Goal: Book appointment/travel/reservation

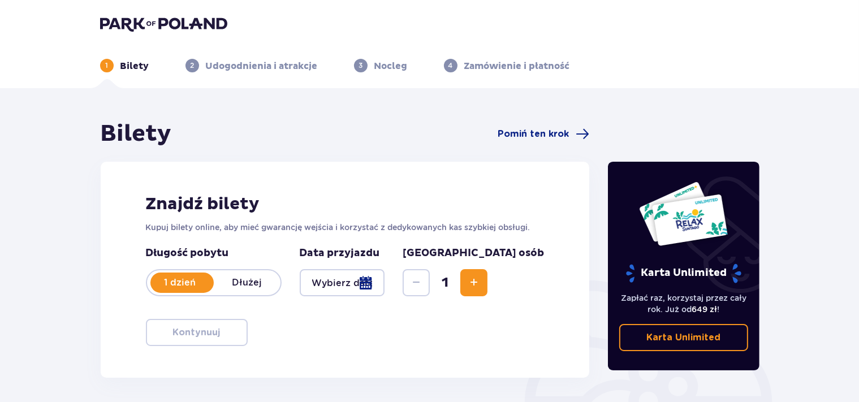
click at [363, 286] on div at bounding box center [342, 282] width 85 height 27
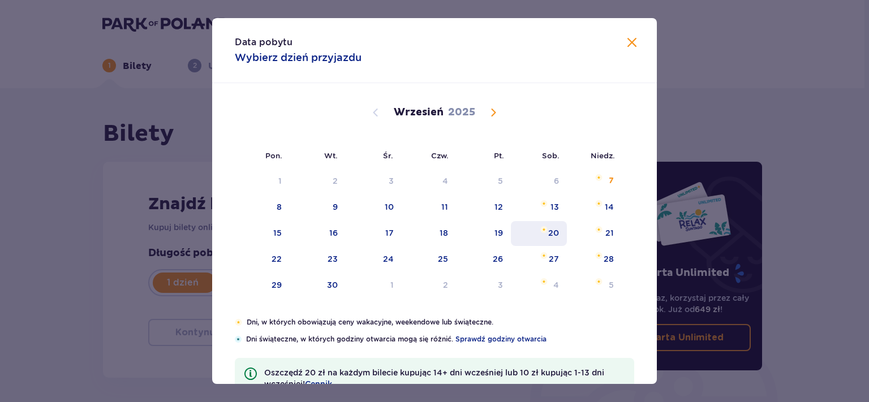
click at [548, 236] on div "20" at bounding box center [553, 232] width 11 height 11
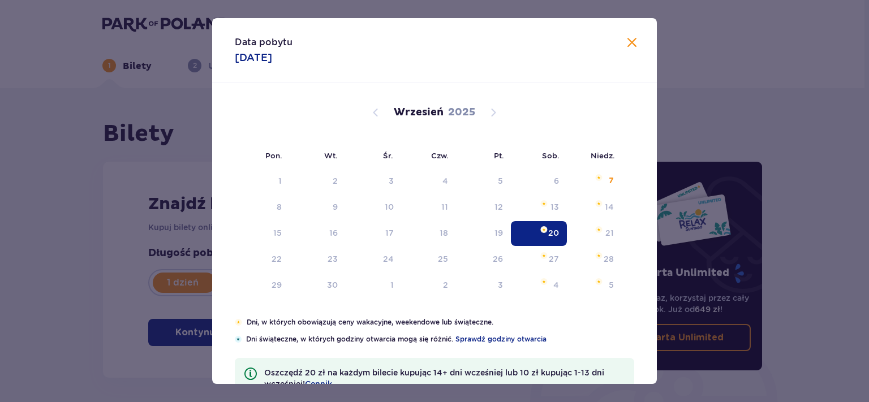
type input "[DATE]"
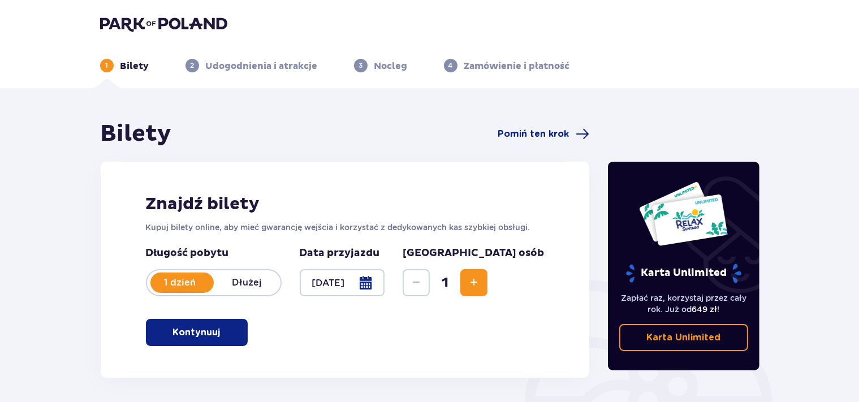
drag, startPoint x: 525, startPoint y: 284, endPoint x: 501, endPoint y: 297, distance: 27.6
click at [481, 284] on span "Increase" at bounding box center [474, 283] width 14 height 14
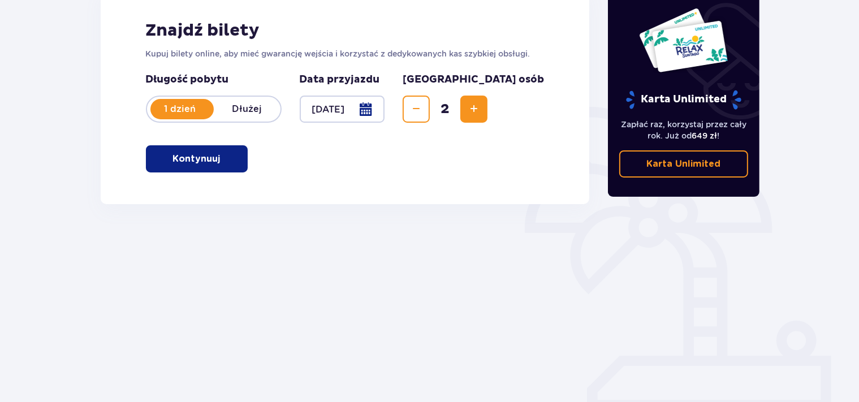
scroll to position [174, 0]
click at [221, 160] on span "button" at bounding box center [223, 159] width 14 height 14
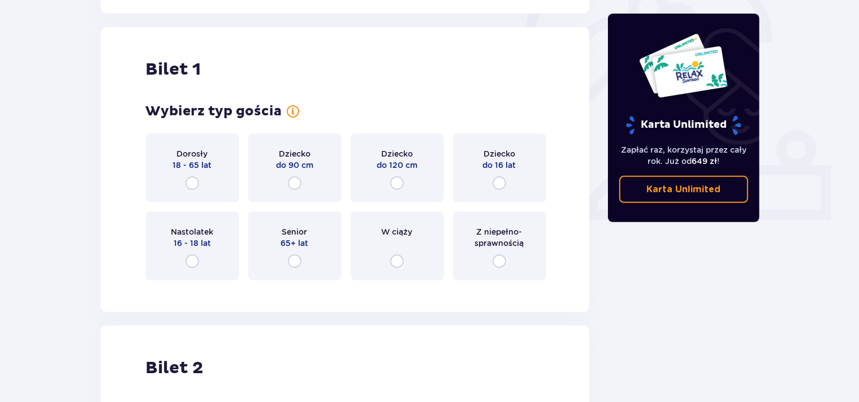
scroll to position [378, 0]
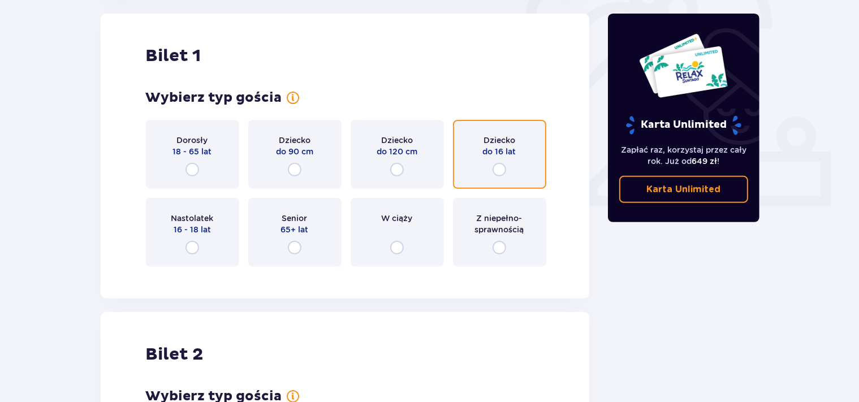
click at [497, 170] on input "radio" at bounding box center [500, 170] width 14 height 14
radio input "true"
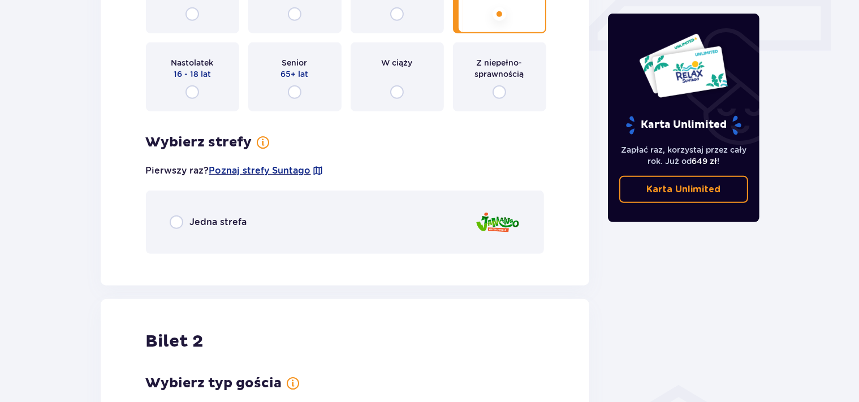
scroll to position [475, 0]
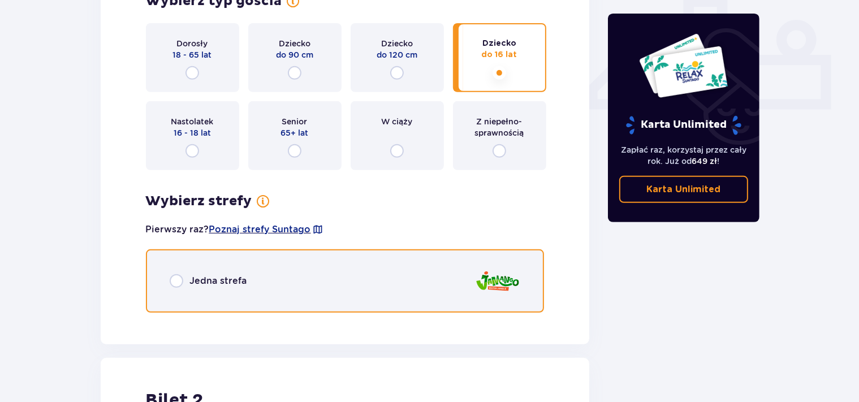
drag, startPoint x: 176, startPoint y: 281, endPoint x: 185, endPoint y: 275, distance: 10.2
click at [176, 280] on input "radio" at bounding box center [177, 281] width 14 height 14
radio input "true"
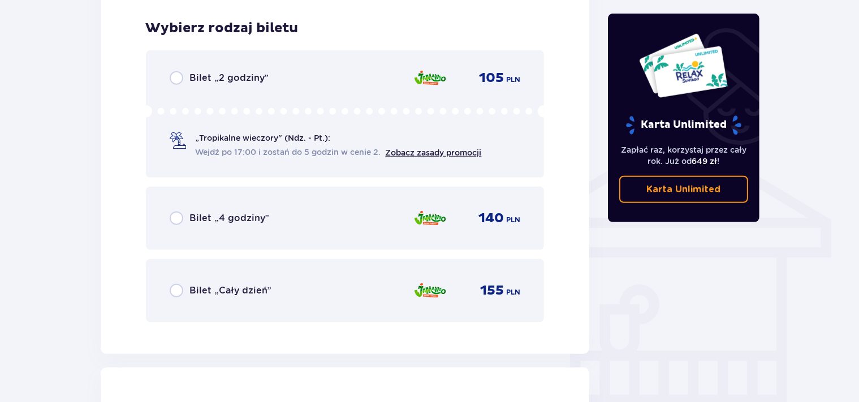
scroll to position [796, 0]
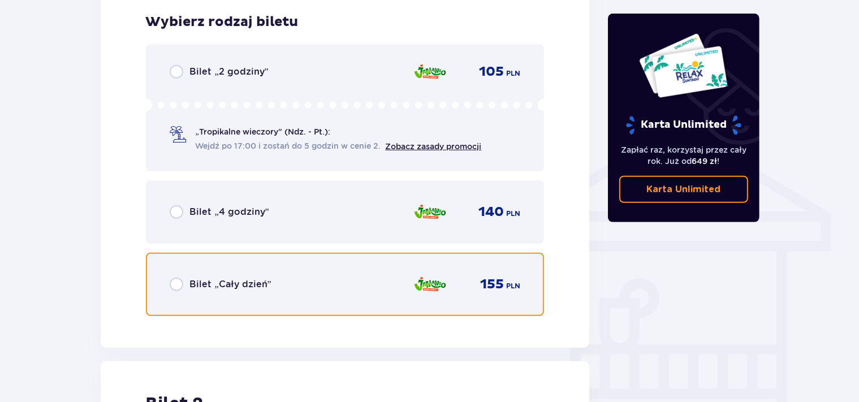
click at [180, 280] on input "radio" at bounding box center [177, 285] width 14 height 14
radio input "true"
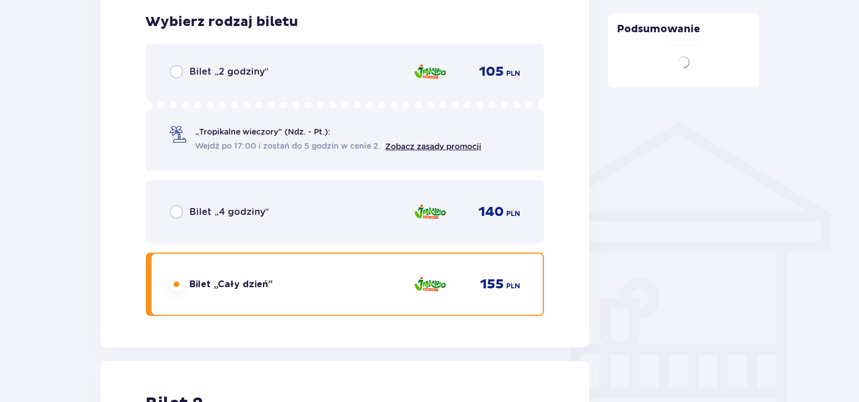
scroll to position [1144, 0]
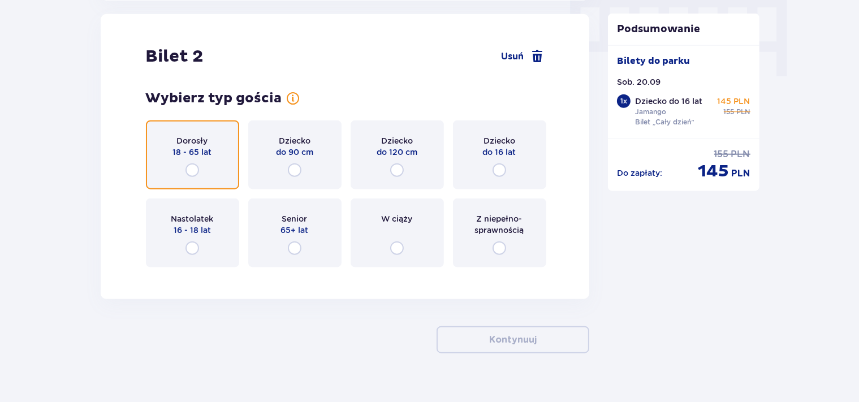
click at [192, 168] on input "radio" at bounding box center [193, 170] width 14 height 14
radio input "true"
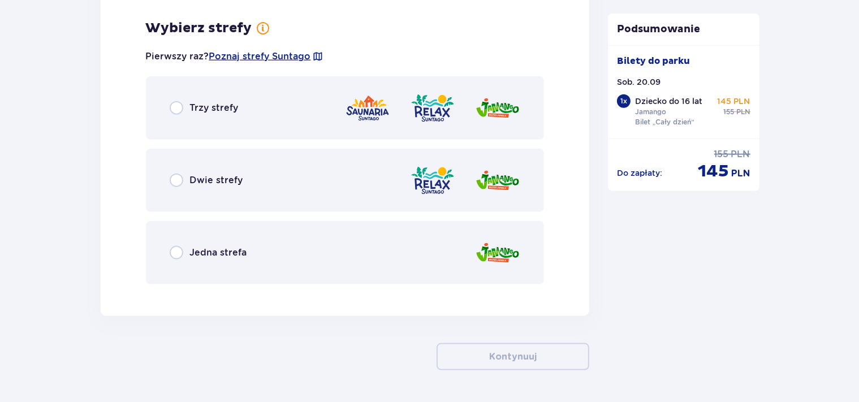
scroll to position [1420, 0]
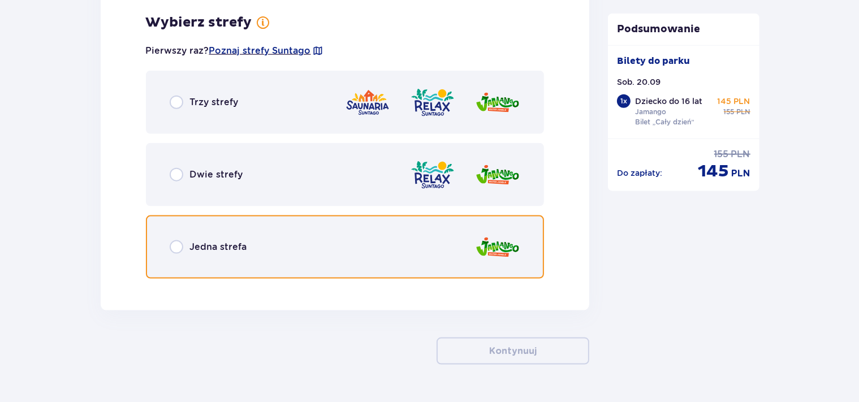
click at [177, 245] on input "radio" at bounding box center [177, 247] width 14 height 14
radio input "true"
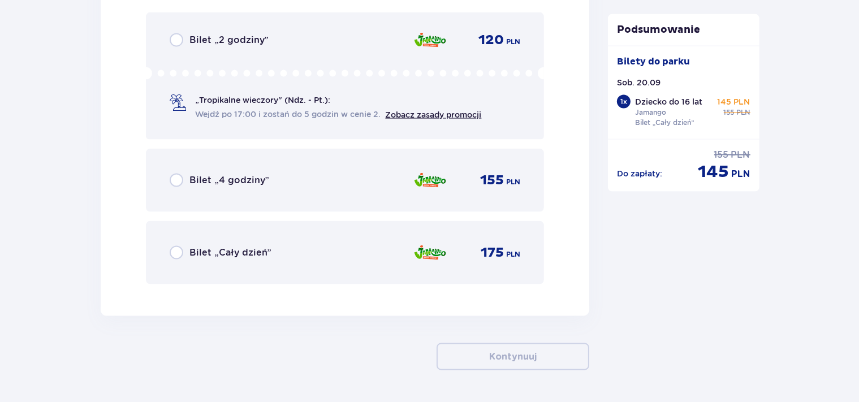
scroll to position [1715, 0]
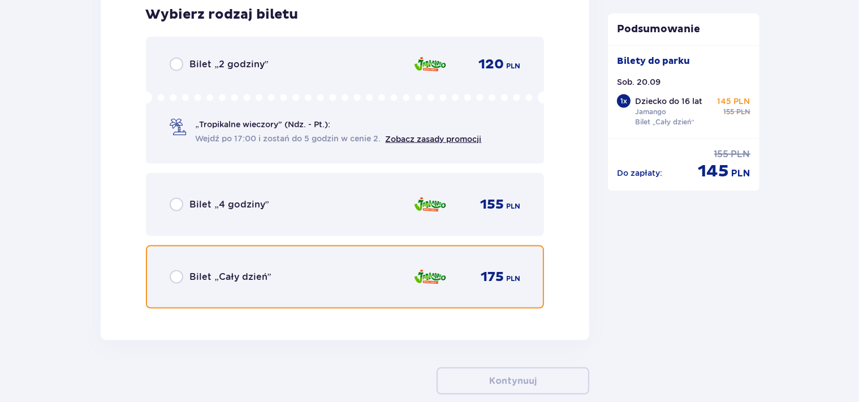
drag, startPoint x: 172, startPoint y: 277, endPoint x: 257, endPoint y: 270, distance: 85.7
click at [172, 276] on input "radio" at bounding box center [177, 277] width 14 height 14
radio input "true"
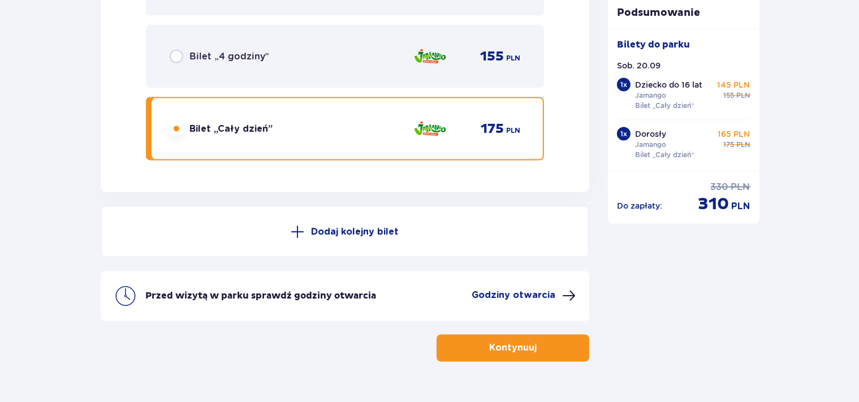
scroll to position [1889, 0]
